Goal: Information Seeking & Learning: Find specific fact

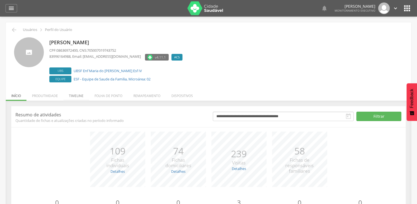
click at [73, 97] on li "Timeline" at bounding box center [76, 94] width 26 height 13
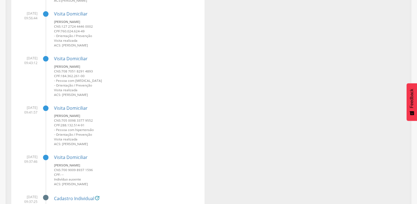
scroll to position [7428, 0]
drag, startPoint x: 64, startPoint y: 27, endPoint x: 89, endPoint y: 28, distance: 25.7
click at [89, 28] on small "CNS: 127 2724 4446 0002" at bounding box center [127, 26] width 146 height 5
drag, startPoint x: 89, startPoint y: 28, endPoint x: 63, endPoint y: 27, distance: 26.8
click at [63, 27] on span "127 2724 4446 0002" at bounding box center [77, 26] width 31 height 4
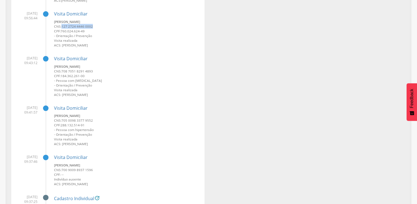
drag, startPoint x: 62, startPoint y: 27, endPoint x: 94, endPoint y: 28, distance: 31.4
click at [94, 28] on small "CNS: 127 2724 4446 0002" at bounding box center [127, 26] width 146 height 5
copy span "127 2724 4446 0002"
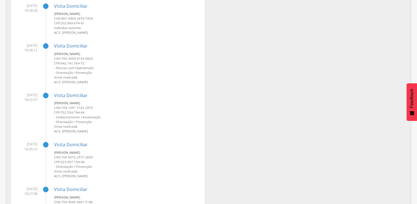
scroll to position [9405, 0]
drag, startPoint x: 63, startPoint y: 158, endPoint x: 96, endPoint y: 156, distance: 33.2
click at [96, 156] on small "CNS: 700 0072 2577 2605" at bounding box center [127, 156] width 146 height 5
copy span "700 0072 2577 2605"
drag, startPoint x: 62, startPoint y: 108, endPoint x: 97, endPoint y: 108, distance: 35.3
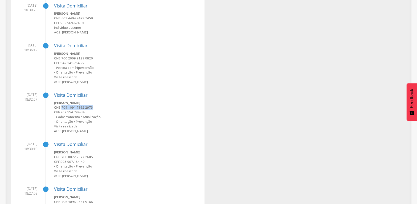
click at [97, 108] on small "CNS: 704 1091 7162 2973" at bounding box center [127, 107] width 146 height 5
copy span "704 1091 7162 2973"
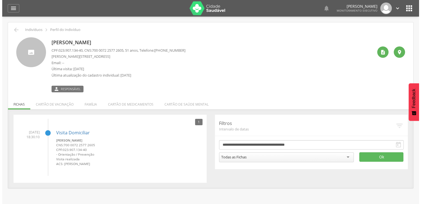
scroll to position [17, 0]
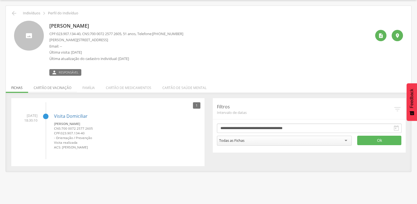
click at [58, 85] on li "Cartão de vacinação" at bounding box center [52, 86] width 49 height 13
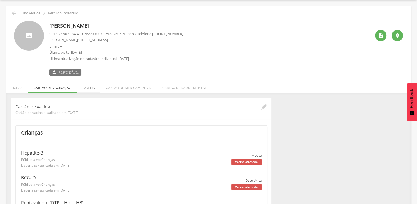
click at [90, 87] on li "Família" at bounding box center [88, 86] width 23 height 13
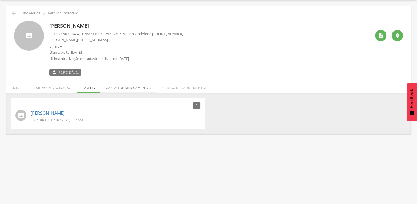
click at [129, 88] on li "Cartão de medicamentos" at bounding box center [128, 86] width 57 height 13
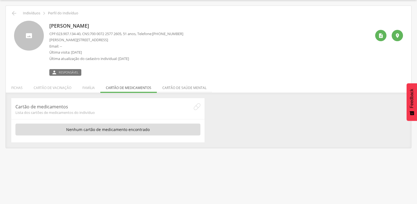
click at [179, 87] on li "Cartão de saúde mental" at bounding box center [184, 86] width 55 height 13
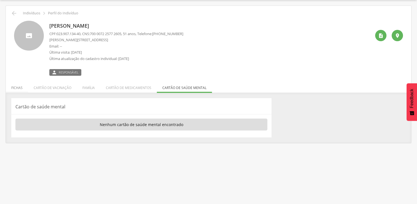
click at [14, 88] on li "Fichas" at bounding box center [17, 86] width 22 height 13
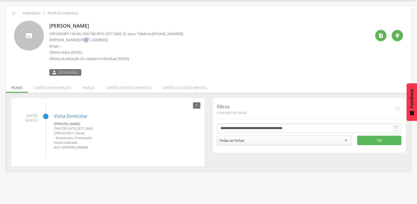
drag, startPoint x: 78, startPoint y: 41, endPoint x: 81, endPoint y: 41, distance: 3.9
click at [81, 41] on p "Aleixo Bezerra, 304 - Centro" at bounding box center [116, 39] width 134 height 5
click at [146, 8] on div " Indivíduos  Perfil do Indivíduo Rosimere Alves da Silva CPF: 023.907.134-40 …" at bounding box center [209, 88] width 406 height 165
click at [382, 36] on icon "" at bounding box center [381, 36] width 6 height 6
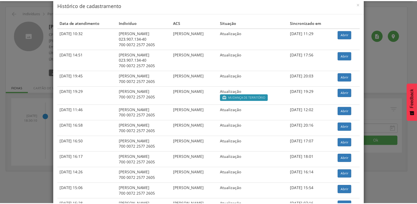
scroll to position [0, 0]
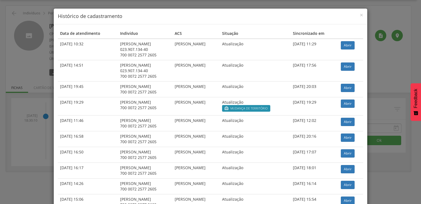
click at [34, 128] on div "× Histórico de cadastramento Data de atendimento Indivíduo ACS Situação Sincron…" at bounding box center [210, 102] width 421 height 204
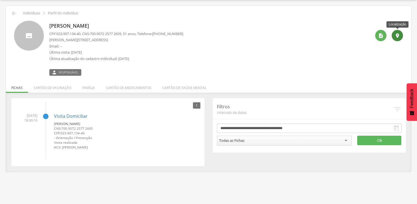
click at [400, 36] on icon "" at bounding box center [398, 36] width 6 height 6
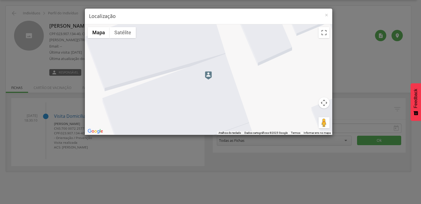
click at [209, 76] on img at bounding box center [208, 75] width 7 height 8
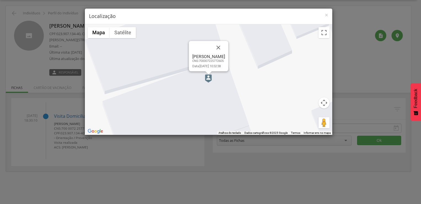
click at [324, 15] on h4 "Localização" at bounding box center [208, 16] width 239 height 7
click at [326, 14] on span "×" at bounding box center [326, 15] width 3 height 8
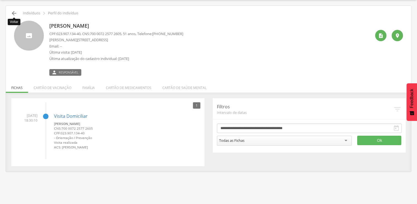
click at [11, 14] on icon "" at bounding box center [14, 13] width 7 height 7
click at [13, 14] on icon "" at bounding box center [14, 13] width 7 height 7
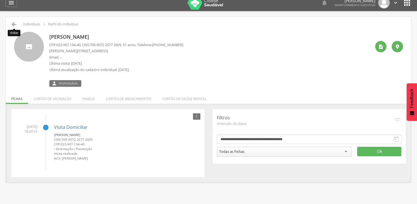
click at [14, 22] on icon "" at bounding box center [14, 24] width 7 height 7
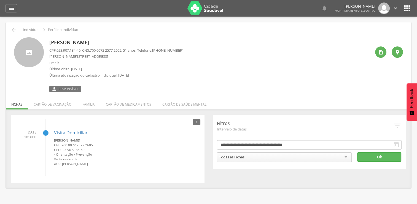
click at [410, 15] on div "  Lorem ipsum dolor sit amet, sed do eiusmod tempor incididunt ut labore et d…" at bounding box center [217, 8] width 389 height 17
click at [409, 10] on icon "" at bounding box center [407, 8] width 9 height 9
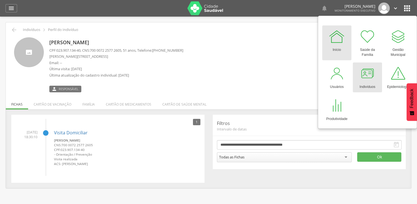
click at [367, 72] on div at bounding box center [367, 73] width 17 height 17
